Goal: Task Accomplishment & Management: Manage account settings

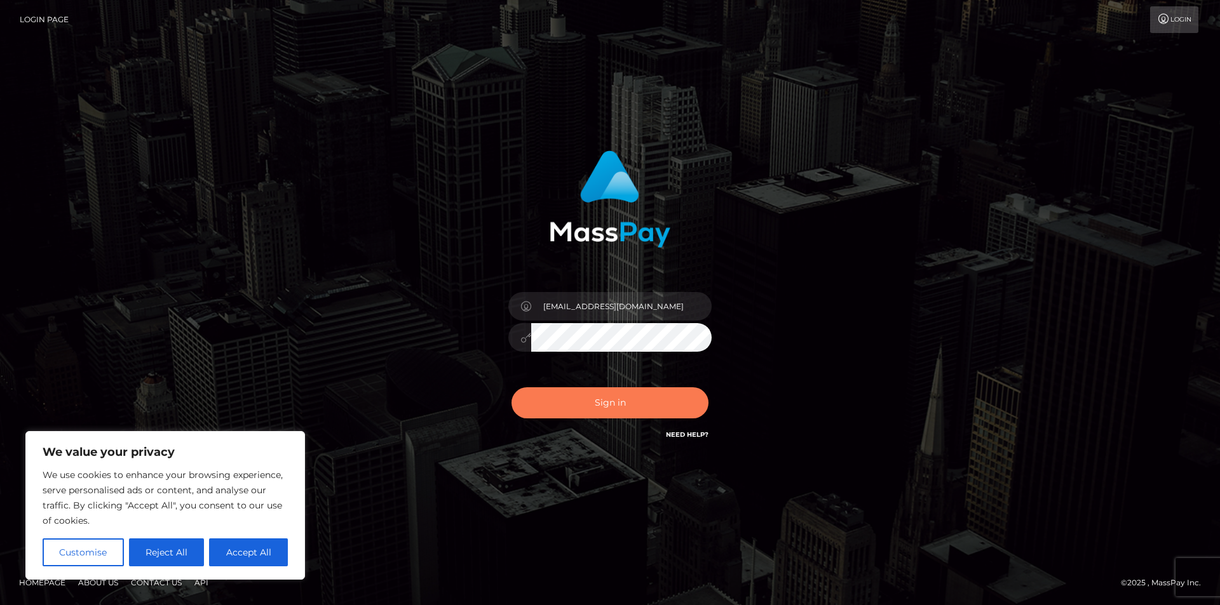
click at [591, 399] on button "Sign in" at bounding box center [609, 402] width 197 height 31
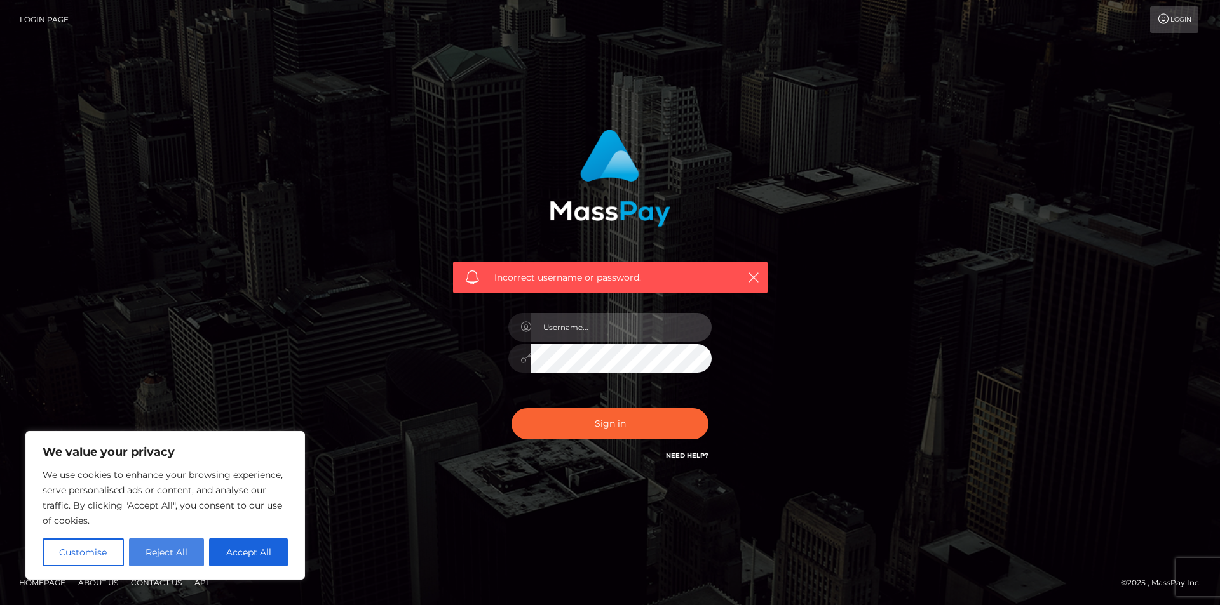
type input "catlyncrespo@gmail.com"
click at [182, 549] on button "Reject All" at bounding box center [167, 553] width 76 height 28
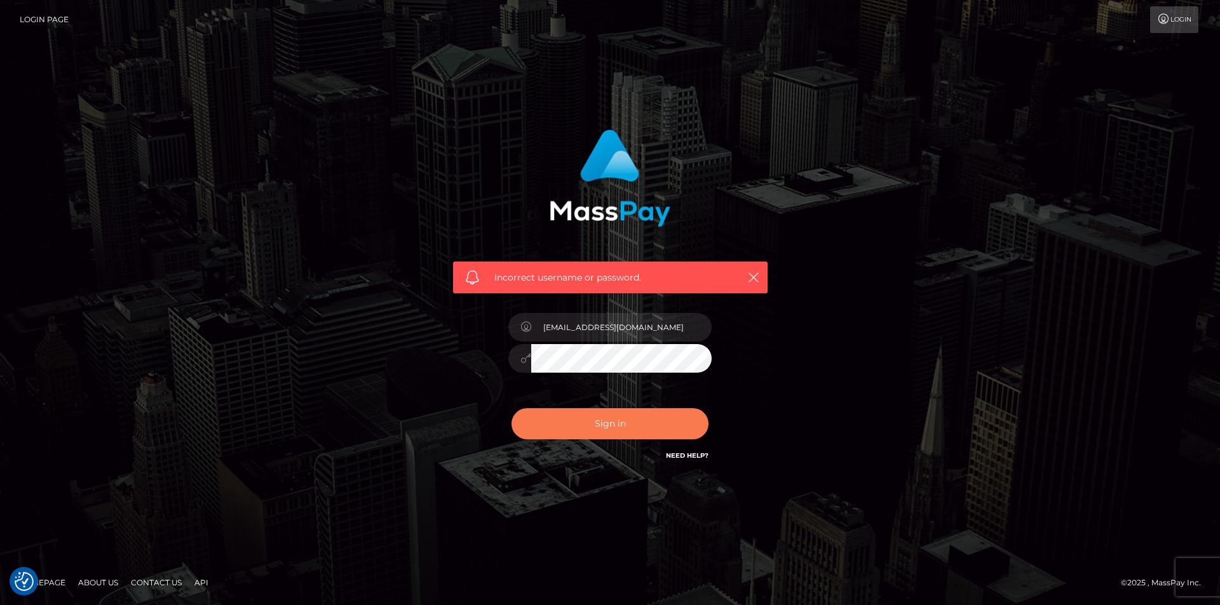
click at [619, 421] on button "Sign in" at bounding box center [609, 423] width 197 height 31
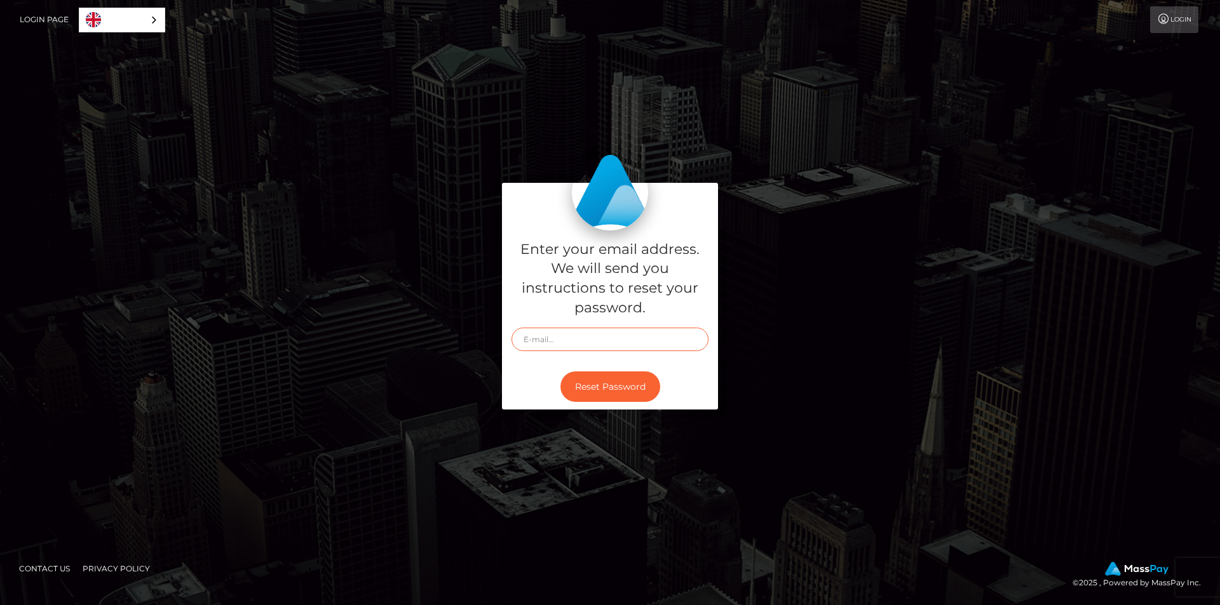
click at [557, 339] on input "text" at bounding box center [609, 340] width 197 height 24
type input "[EMAIL_ADDRESS][DOMAIN_NAME]"
click at [600, 382] on button "Reset Password" at bounding box center [610, 387] width 100 height 31
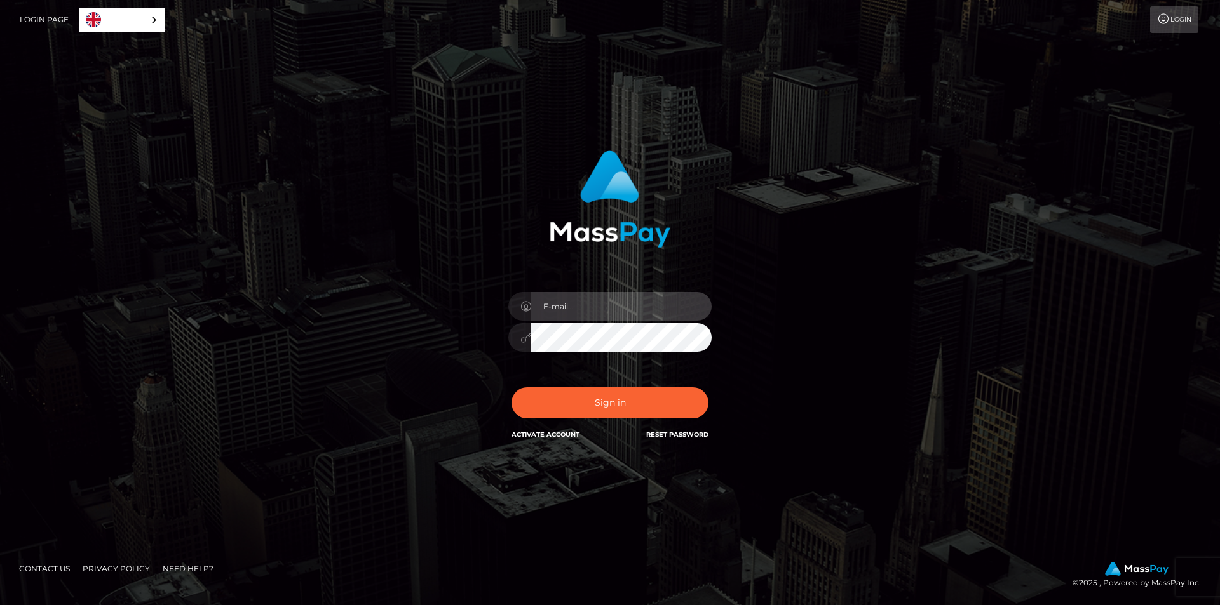
type input "[EMAIL_ADDRESS][DOMAIN_NAME]"
click at [641, 308] on input "[EMAIL_ADDRESS][DOMAIN_NAME]" at bounding box center [621, 306] width 180 height 29
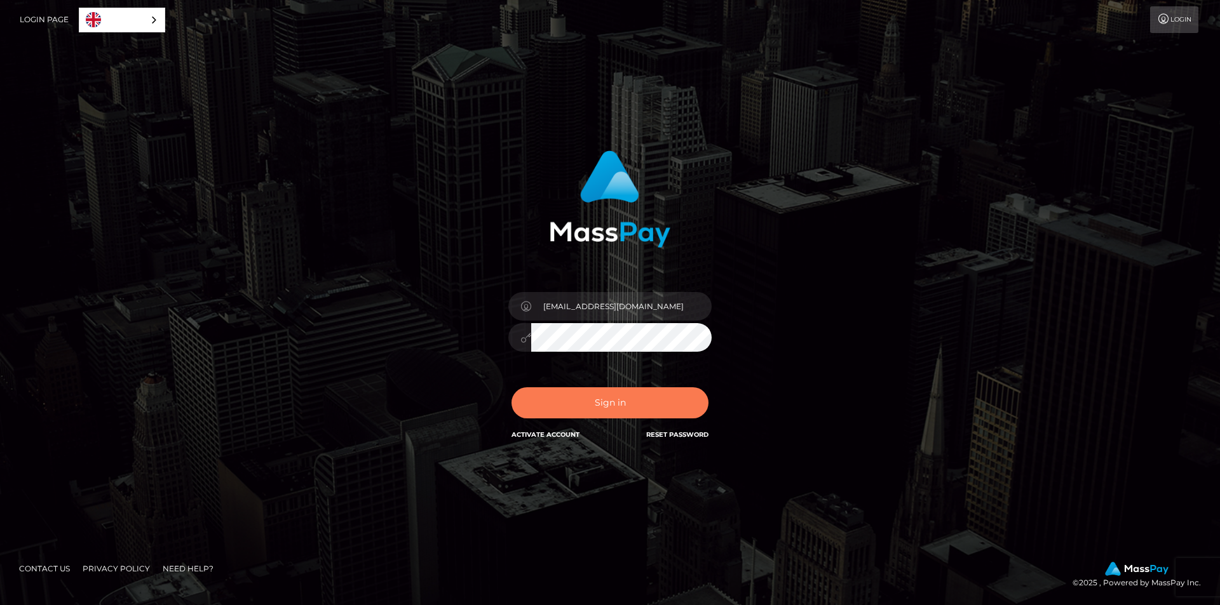
click at [616, 401] on button "Sign in" at bounding box center [609, 402] width 197 height 31
